Goal: Information Seeking & Learning: Learn about a topic

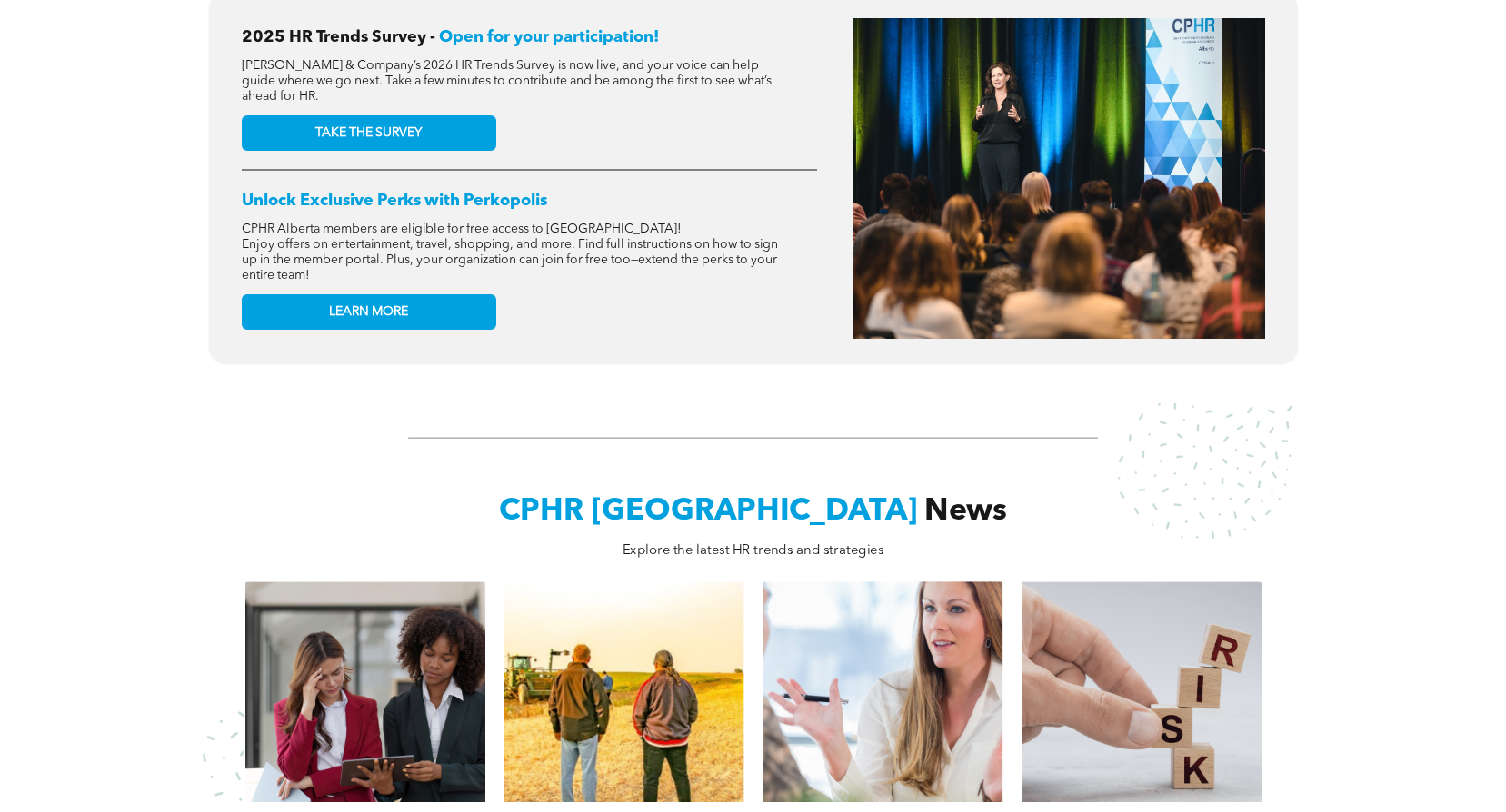
scroll to position [1363, 0]
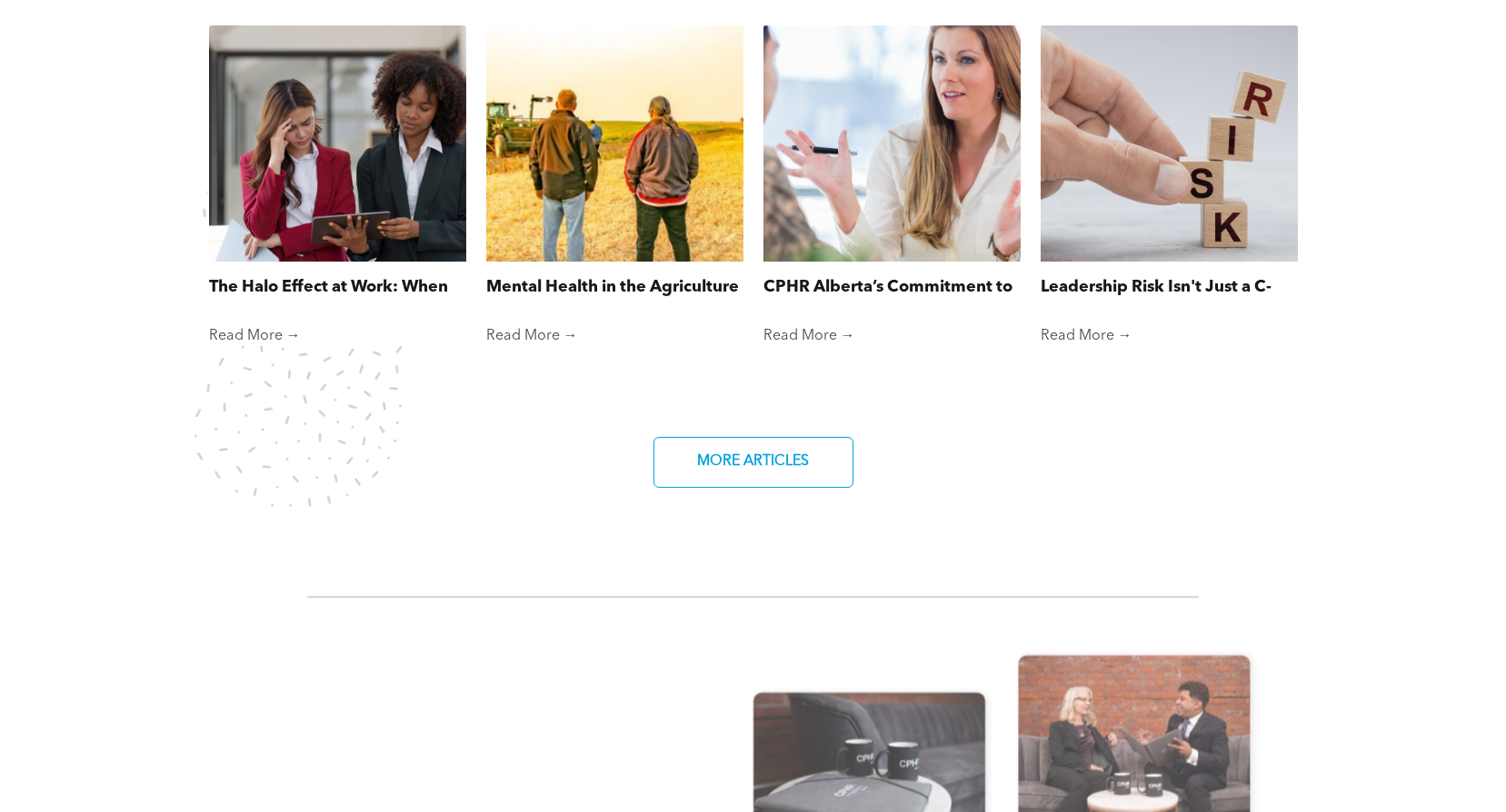
click at [647, 282] on link "Mental Health in the Agriculture Industry" at bounding box center [614, 287] width 258 height 24
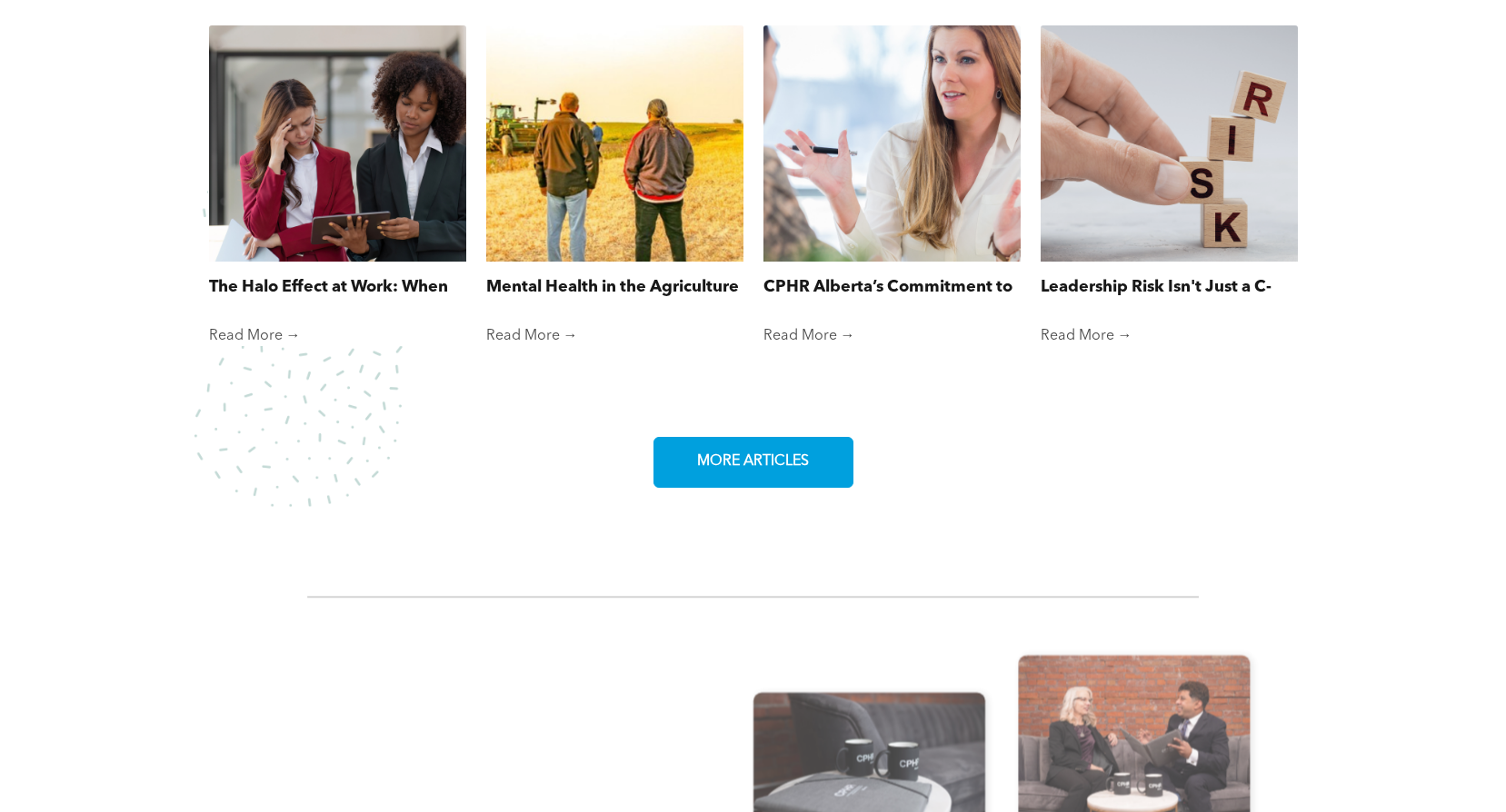
click at [686, 463] on link "MORE ARTICLES" at bounding box center [753, 462] width 200 height 51
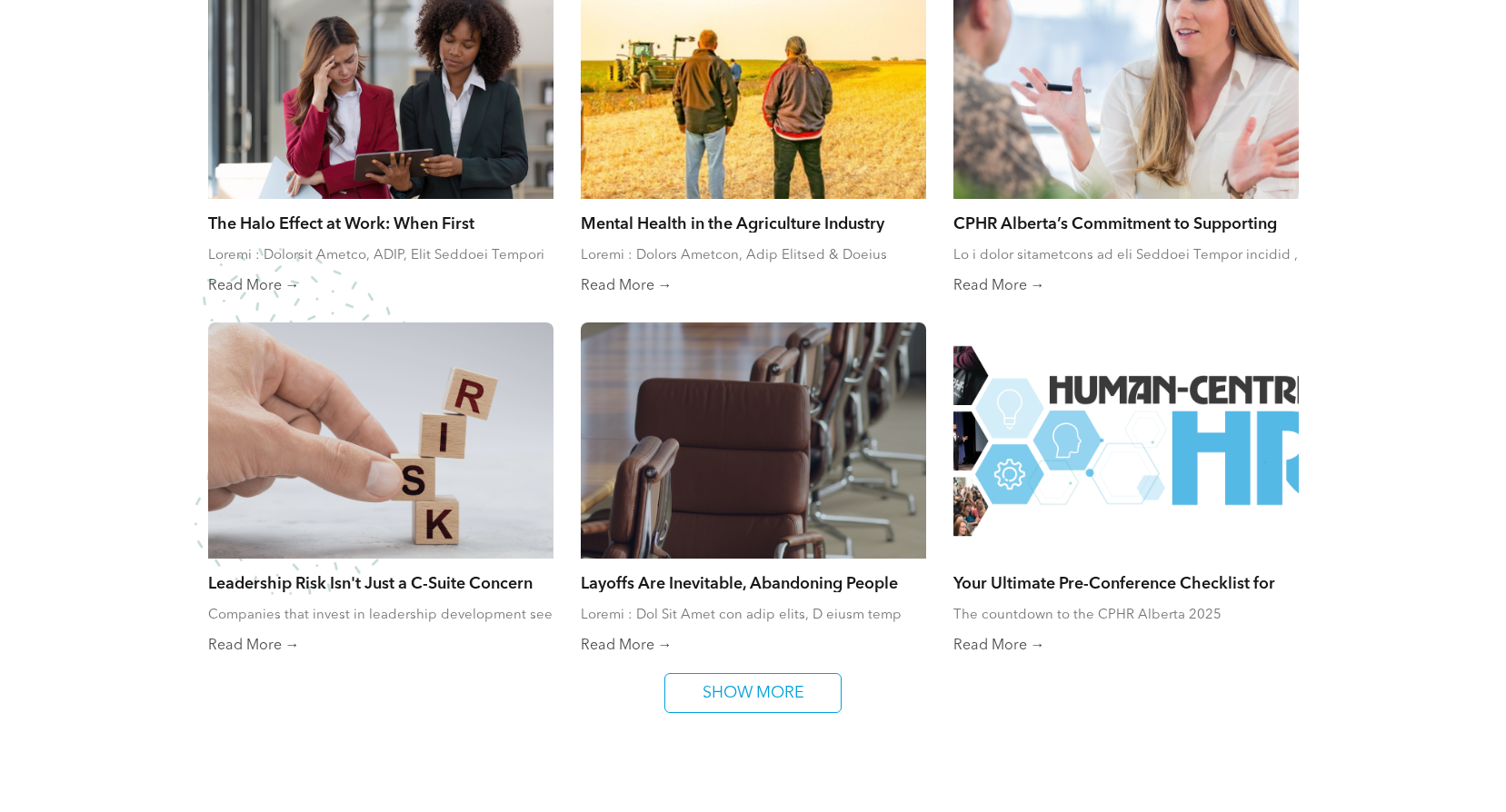
scroll to position [1000, 0]
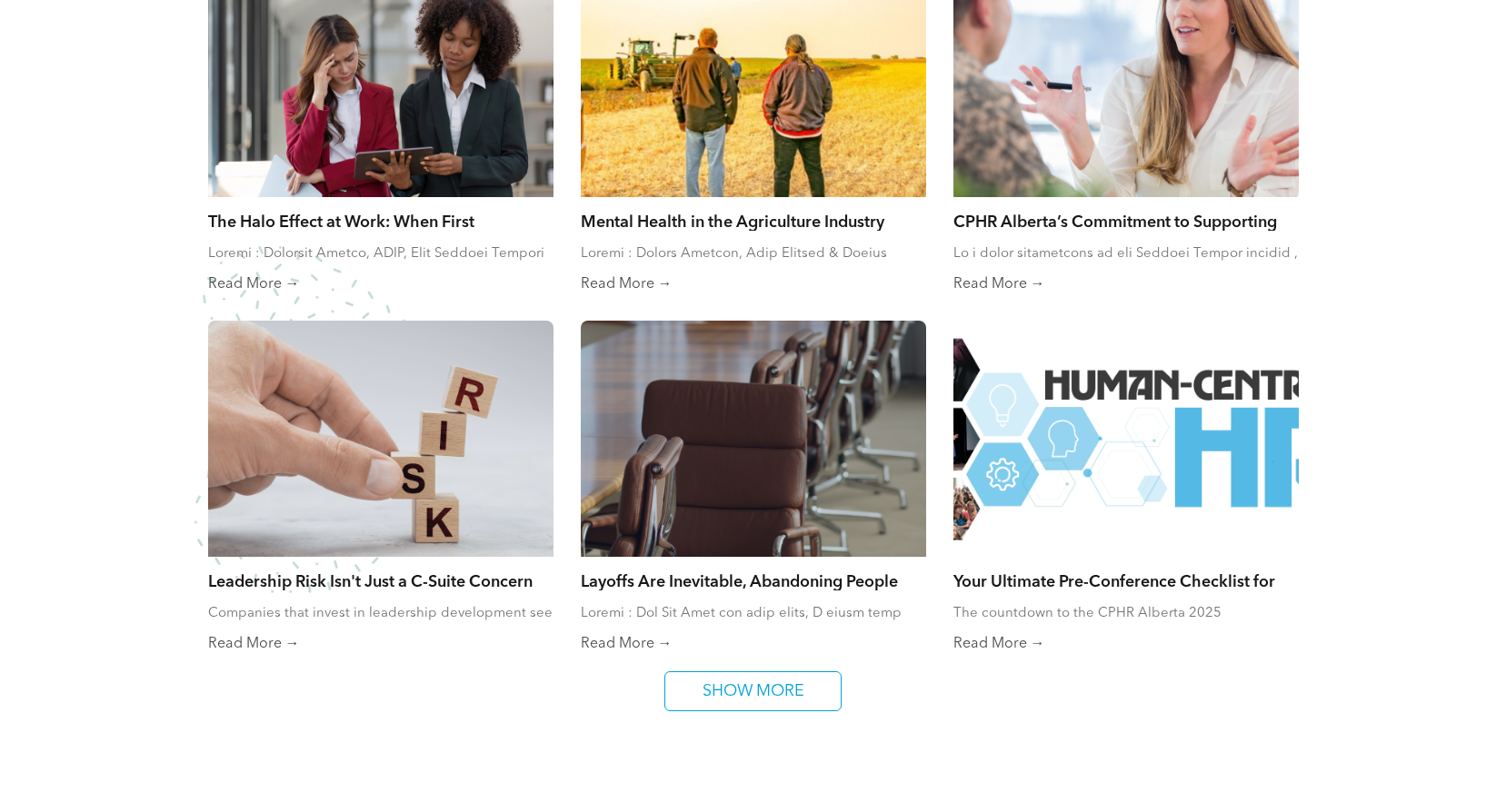
click at [1011, 645] on link "Read More →" at bounding box center [1126, 645] width 346 height 19
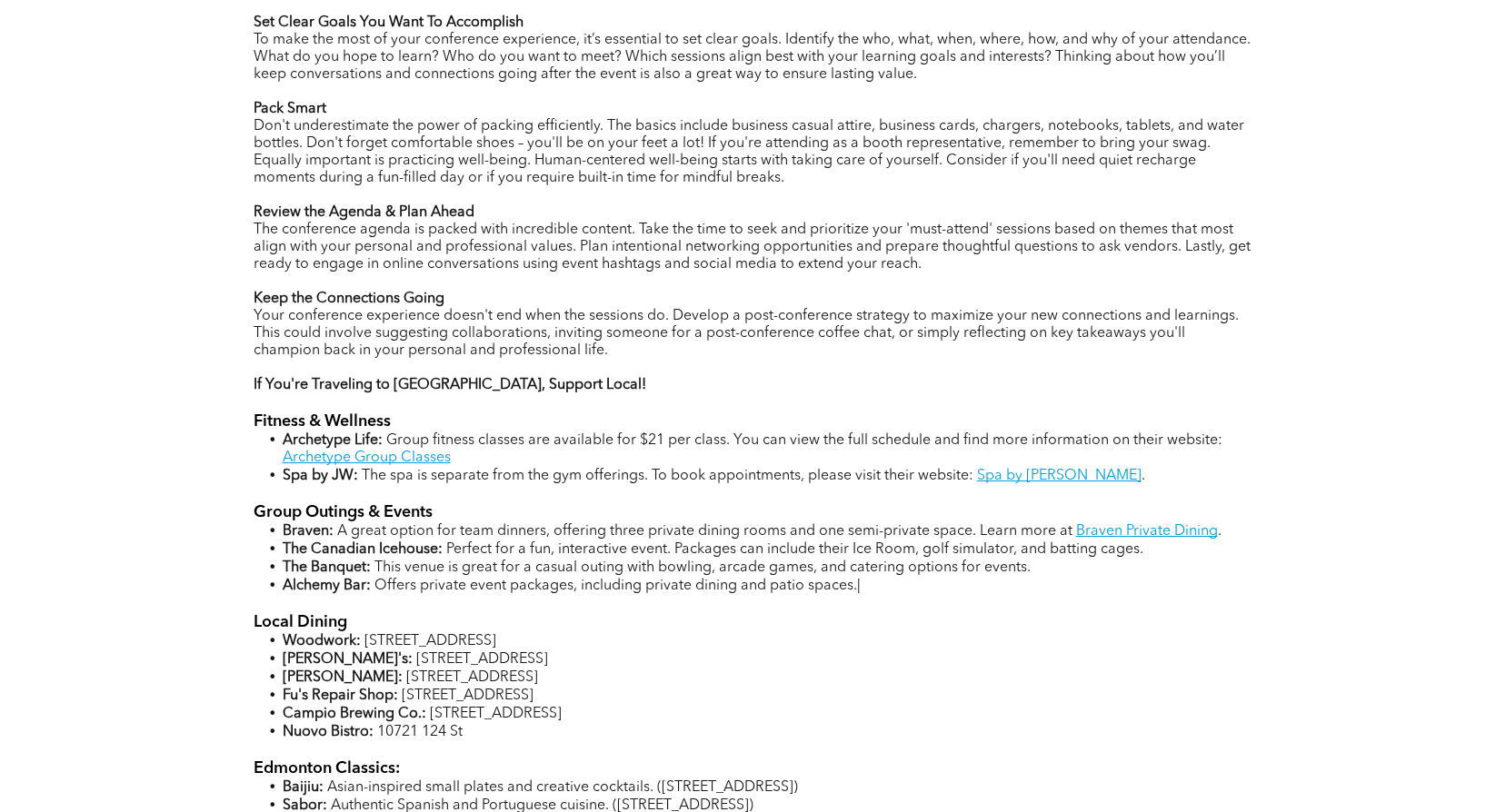
scroll to position [1727, 0]
